Goal: Find specific page/section: Find specific page/section

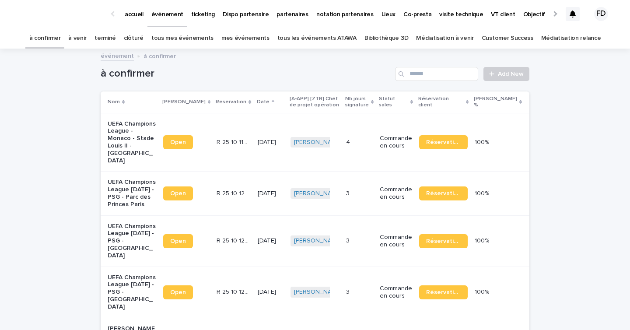
click at [265, 38] on link "mes événements" at bounding box center [245, 38] width 48 height 21
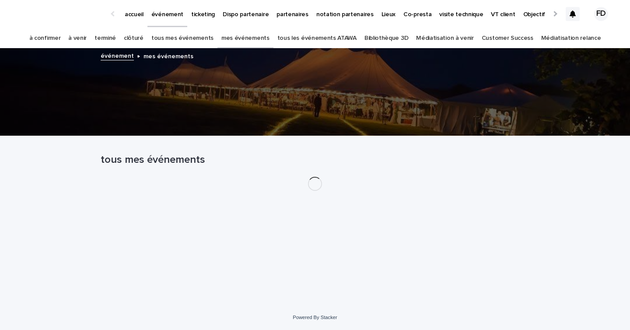
click at [330, 40] on link "tous les événements ATAWA" at bounding box center [316, 38] width 79 height 21
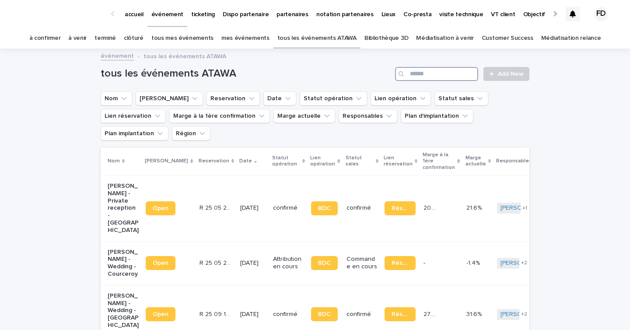
click at [452, 77] on input "Search" at bounding box center [436, 74] width 83 height 14
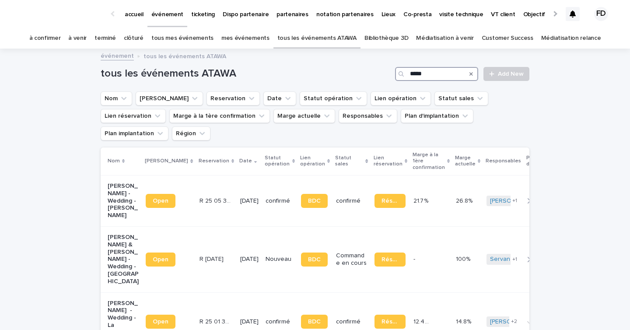
type input "******"
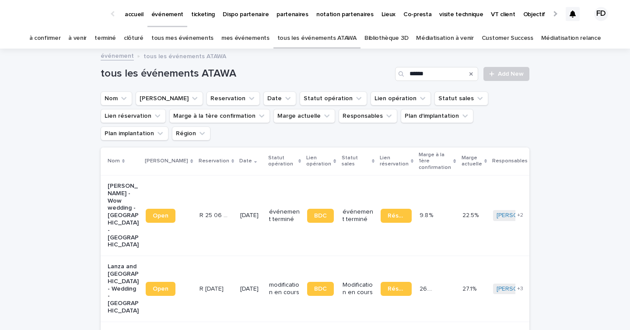
click at [244, 282] on td "[DATE]" at bounding box center [251, 289] width 29 height 66
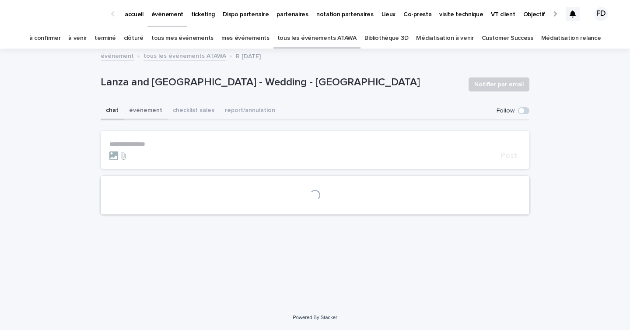
click at [146, 112] on button "événement" at bounding box center [146, 111] width 44 height 18
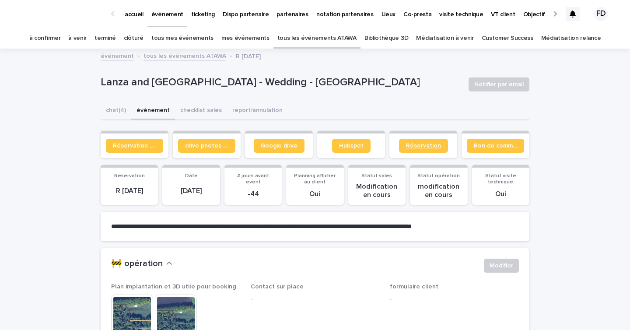
click at [421, 146] on span "Réservation" at bounding box center [423, 146] width 35 height 6
click at [200, 23] on link "ticketing" at bounding box center [202, 13] width 31 height 27
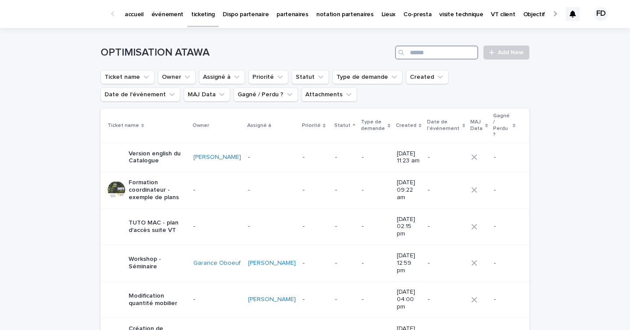
click at [443, 55] on input "Search" at bounding box center [436, 52] width 83 height 14
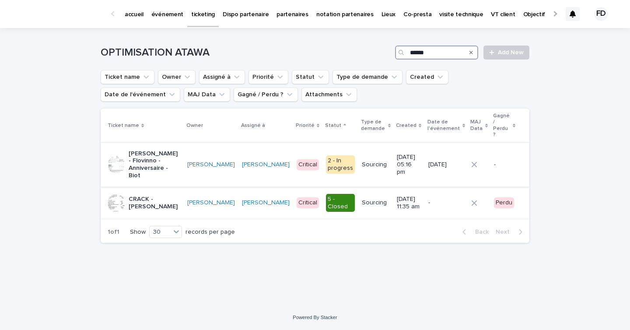
type input "******"
click at [151, 150] on p "[PERSON_NAME] - Flovinno - Anniversaire - Biot" at bounding box center [155, 164] width 52 height 29
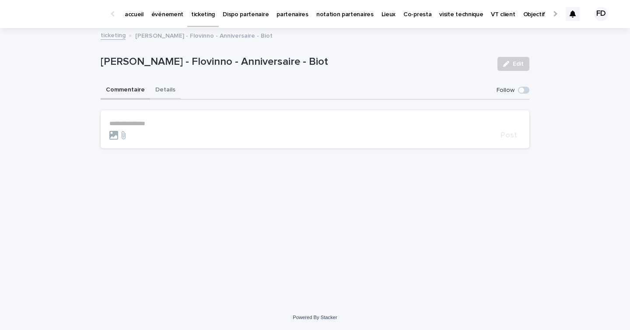
click at [161, 93] on button "Details" at bounding box center [165, 90] width 31 height 18
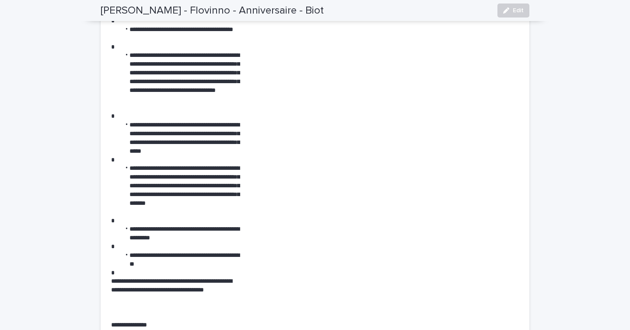
scroll to position [700, 0]
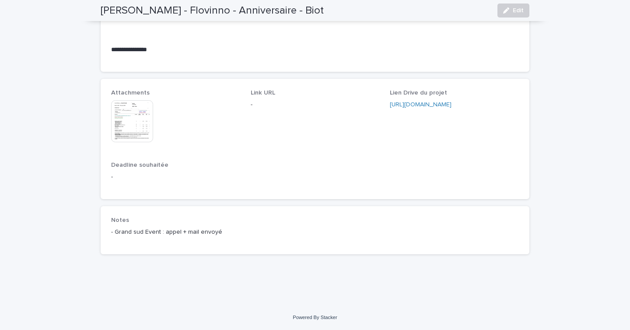
click at [142, 128] on img at bounding box center [132, 121] width 42 height 42
